Goal: Information Seeking & Learning: Learn about a topic

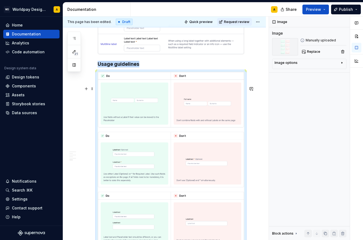
scroll to position [1008, 0]
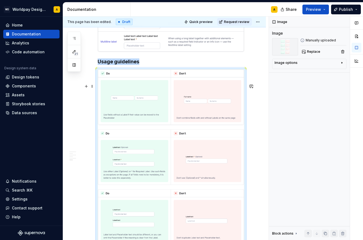
click at [141, 148] on img at bounding box center [171, 187] width 146 height 235
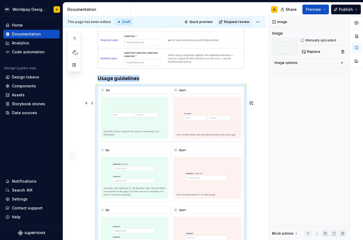
scroll to position [1015, 0]
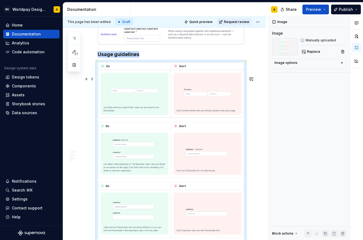
click at [120, 141] on img at bounding box center [171, 179] width 146 height 235
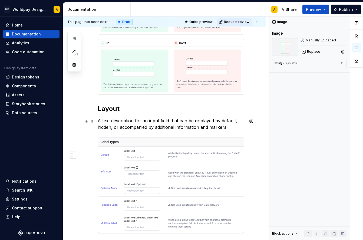
scroll to position [860, 0]
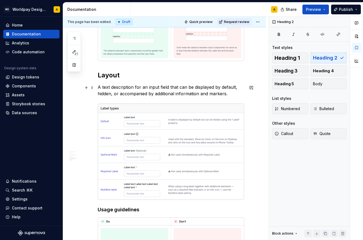
click at [114, 80] on h2 "Layout" at bounding box center [171, 75] width 147 height 9
click at [113, 80] on h2 "Layout" at bounding box center [171, 75] width 147 height 9
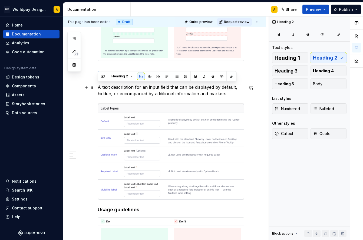
click at [113, 80] on h2 "Layout" at bounding box center [171, 75] width 147 height 9
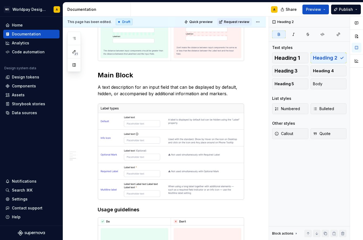
click at [114, 97] on p "A text description for an input field that can be displayed by default, hidden,…" at bounding box center [171, 90] width 147 height 13
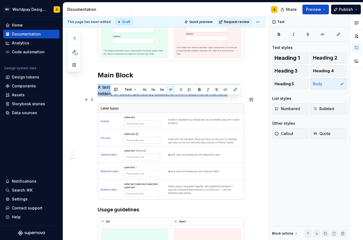
click at [114, 97] on p "A text description for an input field that can be displayed by default, hidden,…" at bounding box center [171, 90] width 147 height 13
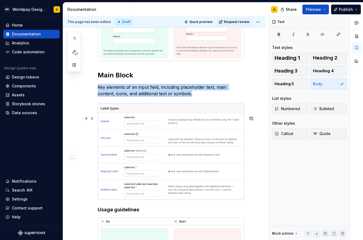
click at [141, 151] on img at bounding box center [171, 152] width 146 height 96
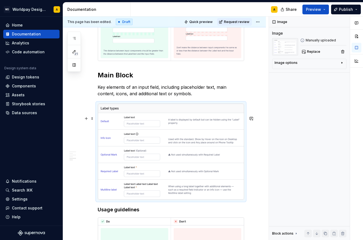
click at [133, 159] on img at bounding box center [171, 152] width 146 height 96
click at [143, 140] on img at bounding box center [171, 152] width 146 height 96
click at [155, 139] on img at bounding box center [171, 152] width 146 height 96
click at [179, 162] on img at bounding box center [171, 152] width 146 height 96
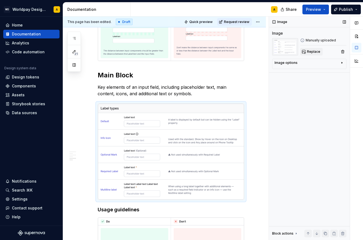
click at [313, 51] on span "Replace" at bounding box center [313, 52] width 13 height 4
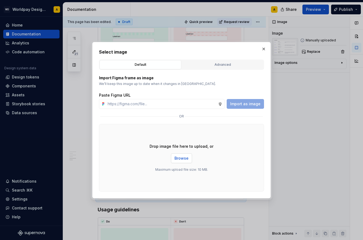
click at [182, 156] on span "Browse" at bounding box center [182, 158] width 14 height 5
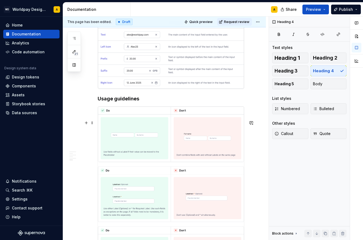
scroll to position [956, 0]
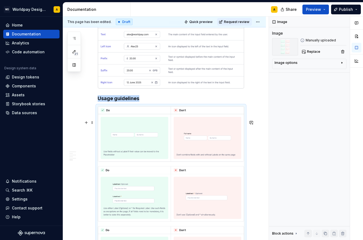
click at [136, 179] on img at bounding box center [171, 223] width 146 height 235
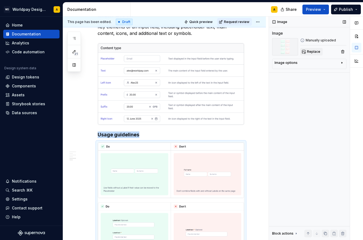
click at [311, 50] on span "Replace" at bounding box center [313, 52] width 13 height 4
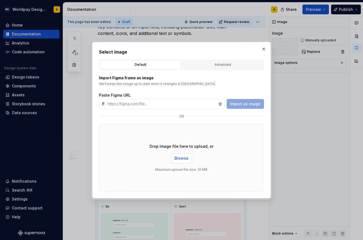
click at [180, 159] on span "Browse" at bounding box center [182, 158] width 14 height 5
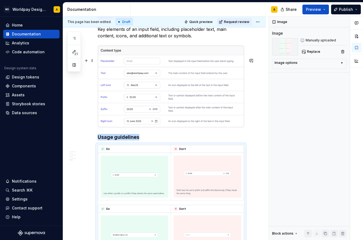
scroll to position [858, 0]
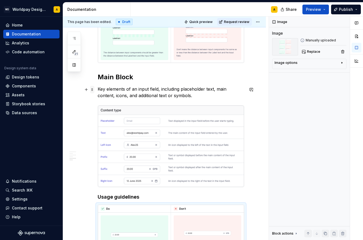
click at [94, 88] on span at bounding box center [92, 90] width 4 height 8
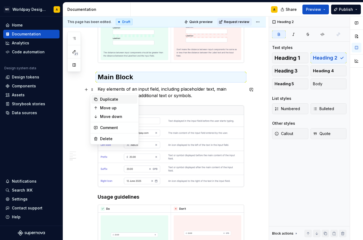
click at [107, 98] on div "Duplicate" at bounding box center [117, 99] width 35 height 5
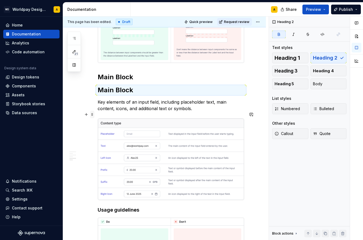
click at [92, 115] on span at bounding box center [92, 115] width 4 height 8
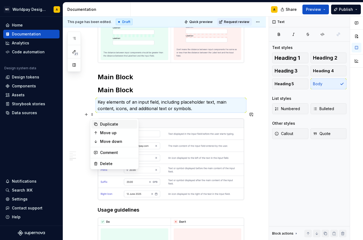
click at [101, 124] on div "Duplicate" at bounding box center [117, 123] width 35 height 5
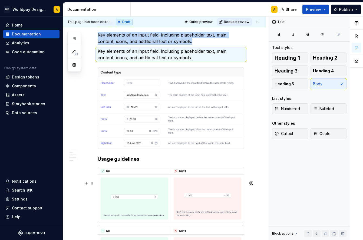
scroll to position [949, 0]
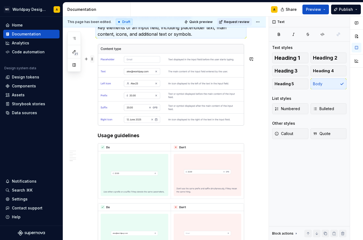
click at [93, 60] on span at bounding box center [92, 59] width 4 height 8
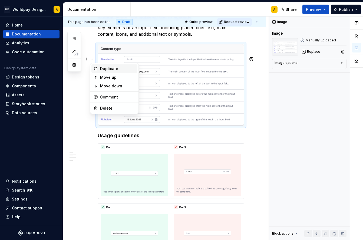
click at [106, 68] on div "Duplicate" at bounding box center [117, 68] width 35 height 5
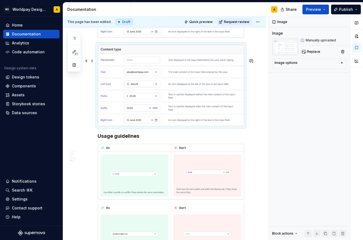
scroll to position [1052, 0]
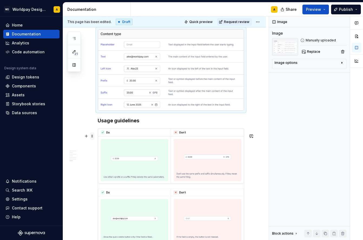
click at [92, 136] on span at bounding box center [92, 136] width 4 height 8
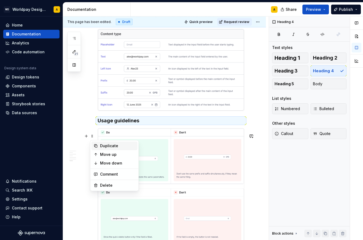
click at [108, 145] on div "Duplicate" at bounding box center [117, 145] width 35 height 5
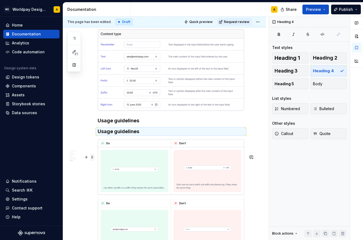
click at [93, 159] on span at bounding box center [92, 157] width 4 height 8
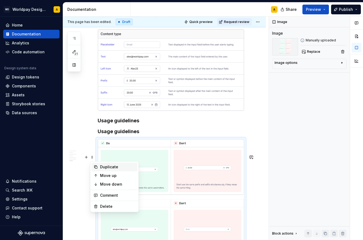
click at [108, 167] on div "Duplicate" at bounding box center [117, 166] width 35 height 5
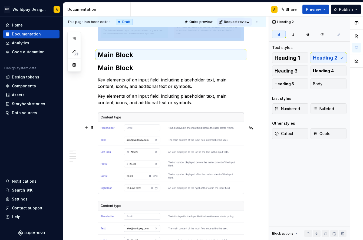
scroll to position [876, 0]
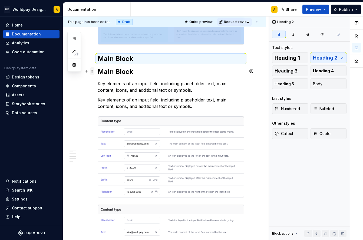
click at [91, 71] on span at bounding box center [92, 71] width 4 height 8
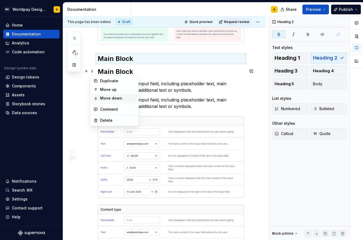
click at [107, 96] on div "Move down" at bounding box center [117, 98] width 35 height 5
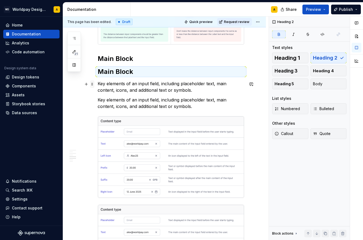
click at [92, 84] on span at bounding box center [92, 84] width 4 height 8
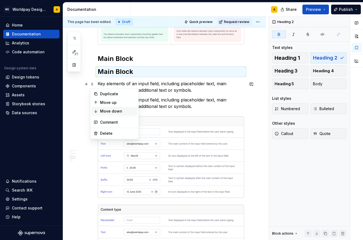
click at [105, 111] on div "Move down" at bounding box center [117, 111] width 35 height 5
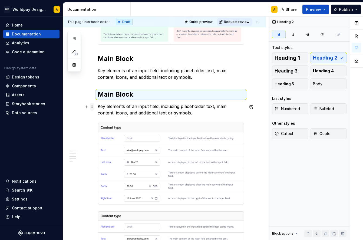
click at [91, 106] on span at bounding box center [92, 107] width 4 height 8
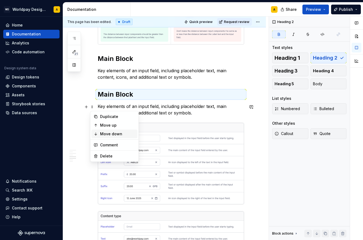
click at [106, 130] on div "Move down" at bounding box center [114, 134] width 46 height 9
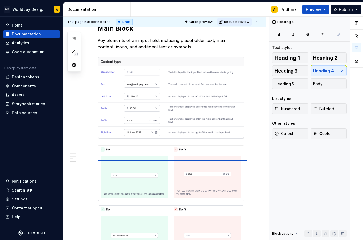
scroll to position [1224, 0]
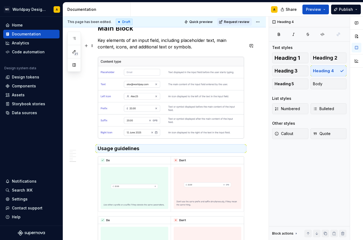
click at [119, 32] on strong "Main Block" at bounding box center [115, 28] width 35 height 8
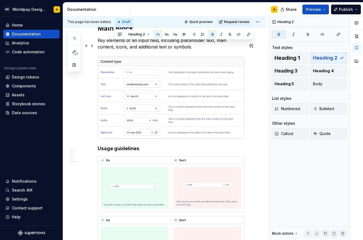
click at [119, 32] on strong "Main Block" at bounding box center [115, 28] width 35 height 8
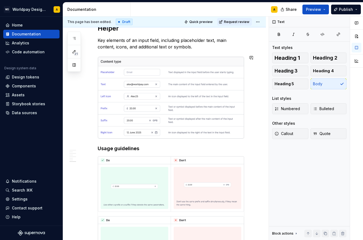
click at [151, 50] on p "Key elements of an input field, including placeholder text, main content, icons…" at bounding box center [171, 43] width 147 height 13
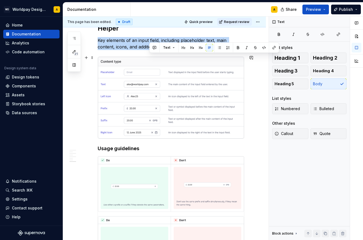
click at [151, 50] on p "Key elements of an input field, including placeholder text, main content, icons…" at bounding box center [171, 43] width 147 height 13
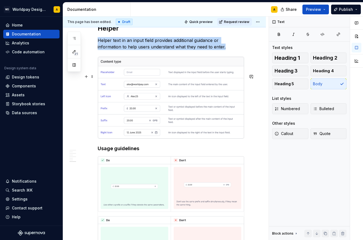
click at [188, 110] on img at bounding box center [171, 97] width 146 height 81
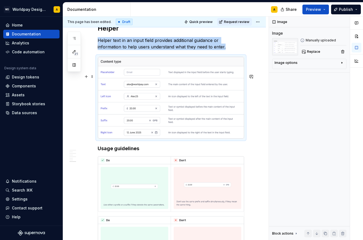
click at [188, 110] on img at bounding box center [171, 97] width 146 height 81
click at [308, 49] on button "Replace" at bounding box center [311, 52] width 22 height 8
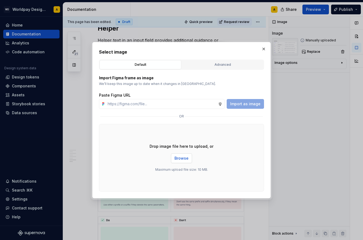
click at [183, 159] on span "Browse" at bounding box center [182, 158] width 14 height 5
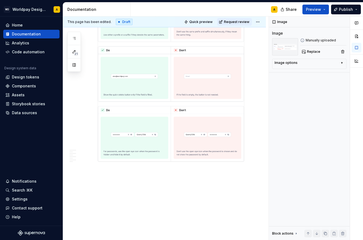
scroll to position [1375, 0]
click at [158, 82] on img at bounding box center [171, 73] width 146 height 175
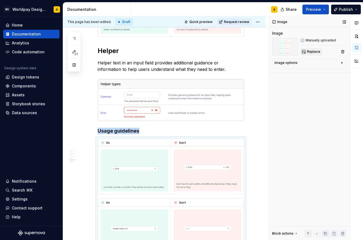
click at [307, 53] on button "Replace" at bounding box center [311, 52] width 22 height 8
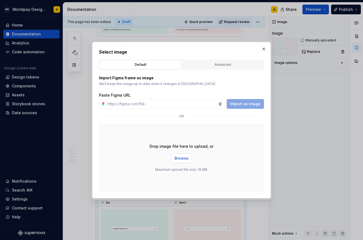
click at [180, 159] on span "Browse" at bounding box center [182, 158] width 14 height 5
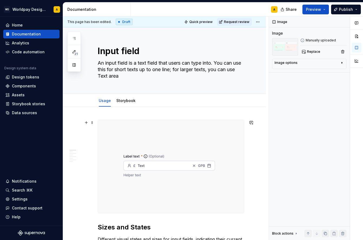
scroll to position [0, 0]
click at [310, 12] on button "Preview" at bounding box center [316, 10] width 27 height 10
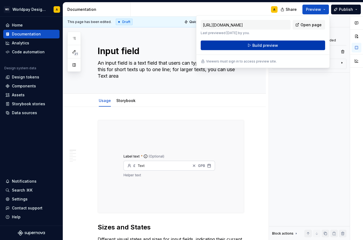
click at [275, 45] on span "Build preview" at bounding box center [265, 45] width 26 height 5
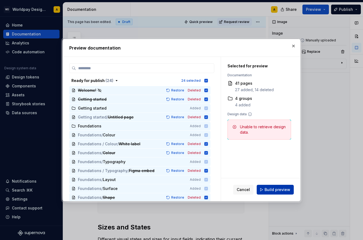
click at [275, 191] on span "Build preview" at bounding box center [278, 189] width 26 height 5
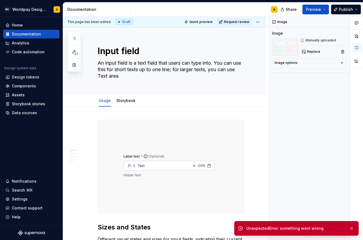
type textarea "*"
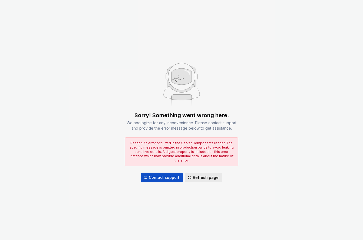
click at [199, 177] on span "Refresh page" at bounding box center [206, 177] width 26 height 5
click at [199, 175] on span "Refresh page" at bounding box center [206, 177] width 26 height 5
click at [193, 175] on button "Refresh page" at bounding box center [203, 178] width 37 height 10
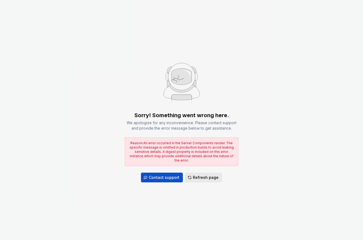
click at [200, 175] on span "Refresh page" at bounding box center [206, 177] width 26 height 5
